Goal: Task Accomplishment & Management: Use online tool/utility

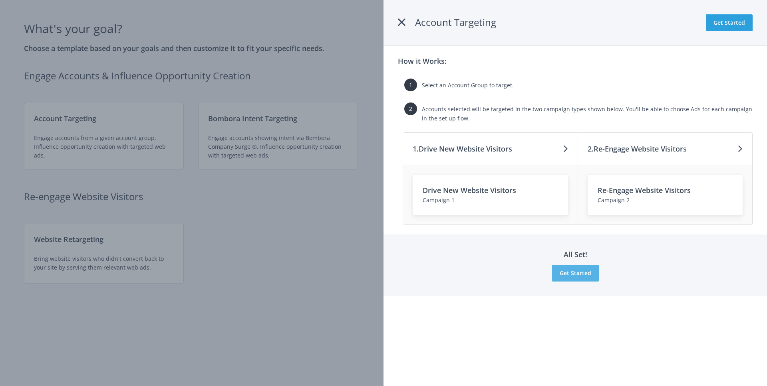
click at [579, 275] on button "Get Started" at bounding box center [575, 273] width 47 height 17
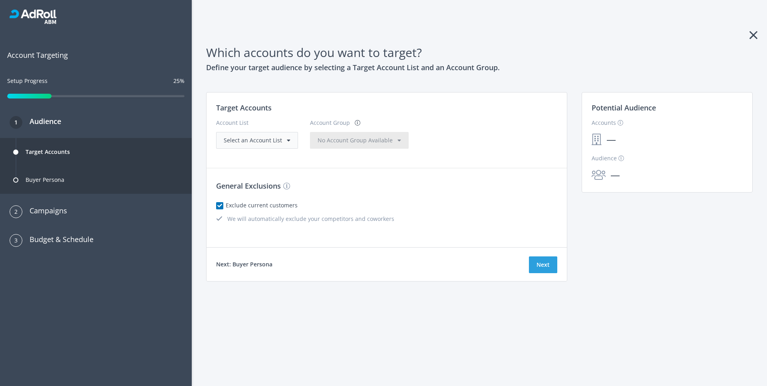
click at [281, 139] on div "Select an Account List" at bounding box center [257, 140] width 67 height 9
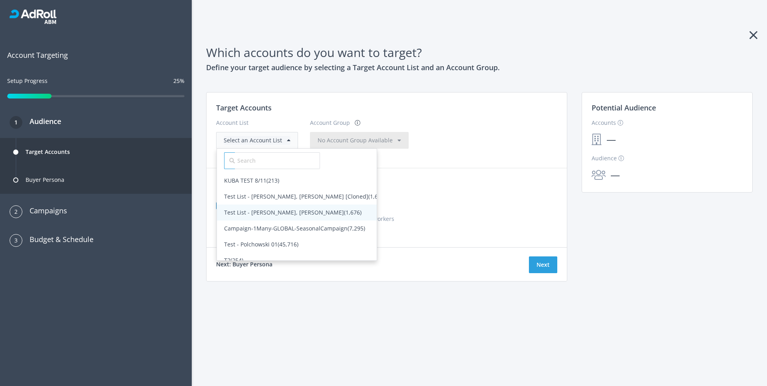
click at [256, 205] on span "Test List - [PERSON_NAME], [PERSON_NAME] (1,676)" at bounding box center [297, 213] width 160 height 16
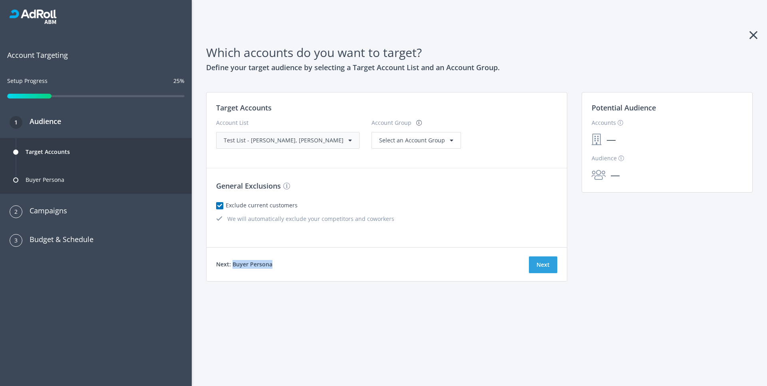
drag, startPoint x: 232, startPoint y: 266, endPoint x: 274, endPoint y: 265, distance: 41.9
click at [274, 265] on div "Next: Buyer Persona Next" at bounding box center [386, 265] width 360 height 34
click at [259, 281] on div "Target Accounts Account List Test List - [PERSON_NAME], [PERSON_NAME] Account G…" at bounding box center [386, 191] width 370 height 199
drag, startPoint x: 216, startPoint y: 264, endPoint x: 289, endPoint y: 265, distance: 73.1
click at [289, 265] on div "Next: Buyer Persona Next" at bounding box center [386, 265] width 360 height 34
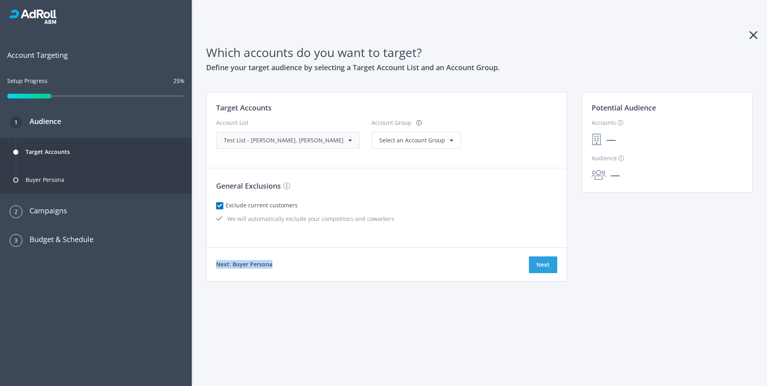
click at [275, 299] on div "Which accounts do you want to target? Define your target audience by selecting …" at bounding box center [479, 193] width 575 height 386
click at [395, 141] on span "Select an Account Group" at bounding box center [412, 141] width 66 height 8
click at [379, 156] on span "All Accounts (1,676)" at bounding box center [404, 157] width 50 height 8
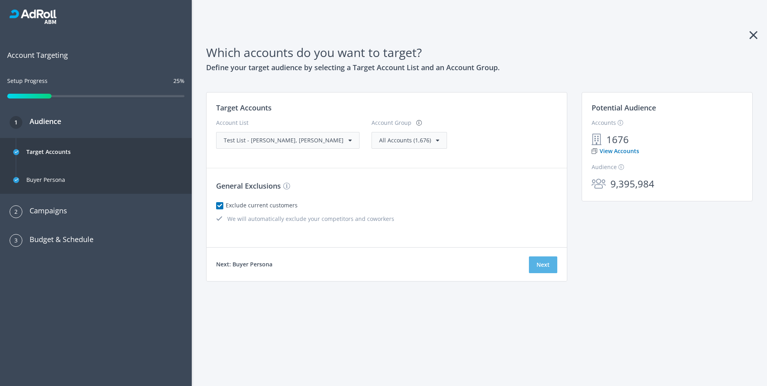
click at [540, 265] on button "Next" at bounding box center [543, 265] width 28 height 17
